Goal: Find specific page/section: Find specific page/section

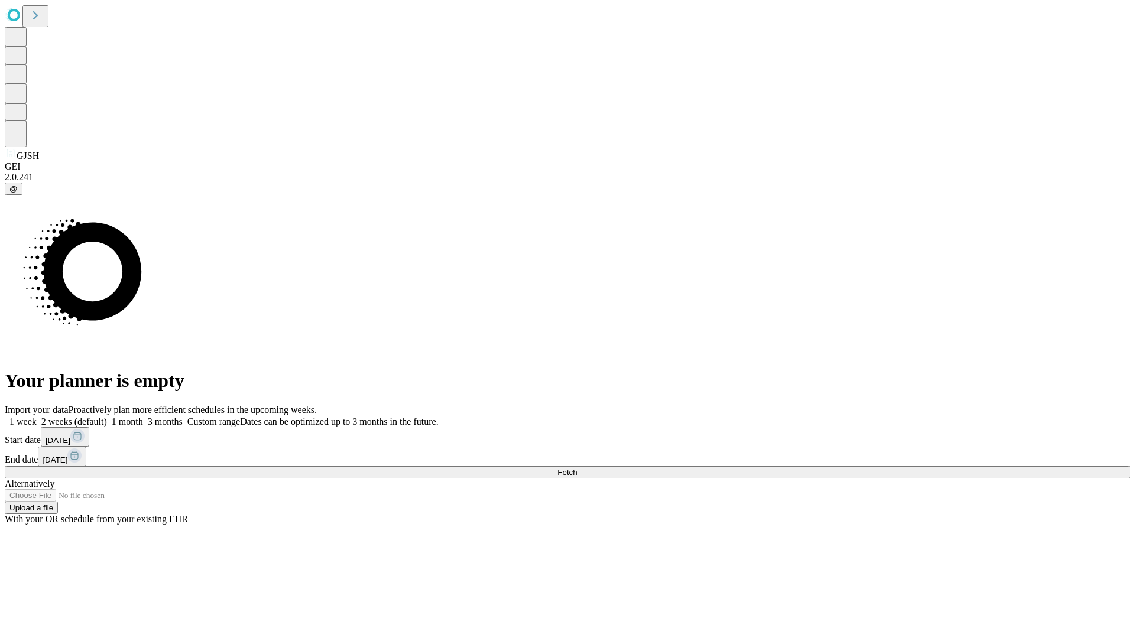
click at [577, 468] on span "Fetch" at bounding box center [567, 472] width 20 height 9
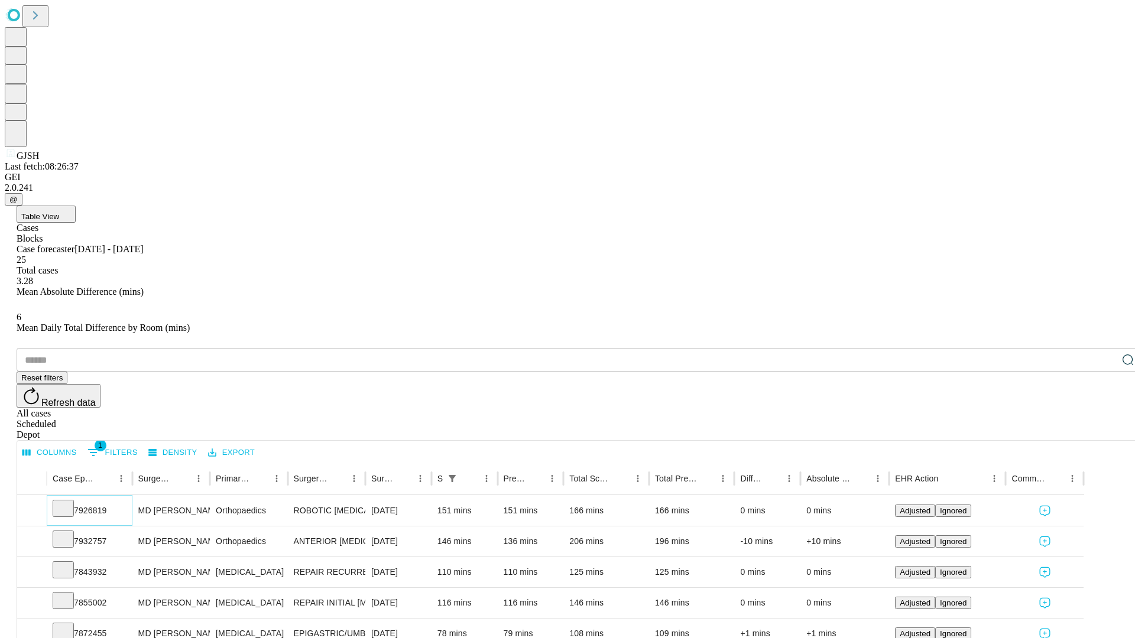
click at [69, 502] on icon at bounding box center [63, 508] width 12 height 12
